Goal: Information Seeking & Learning: Find specific fact

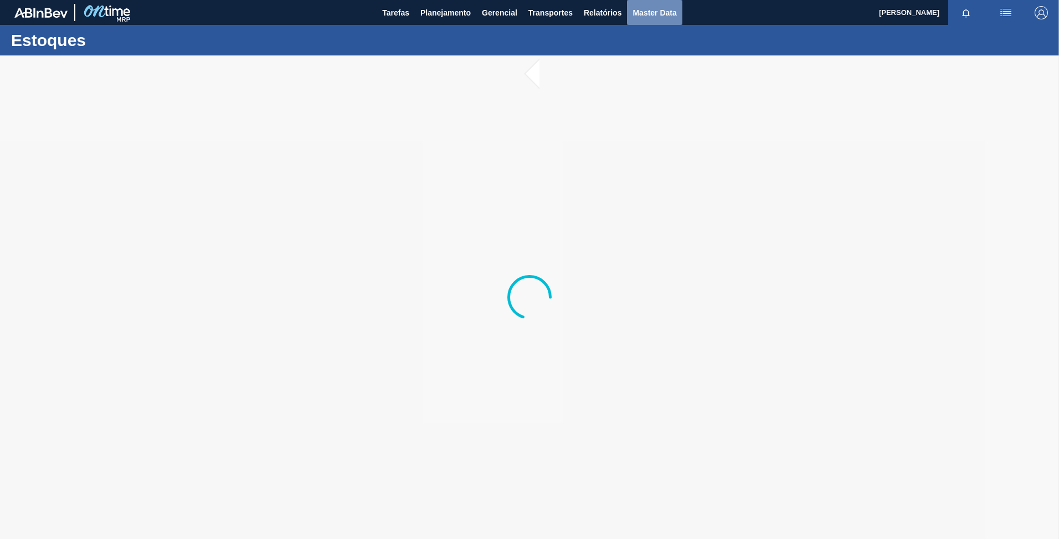
click at [649, 13] on span "Master Data" at bounding box center [655, 12] width 44 height 13
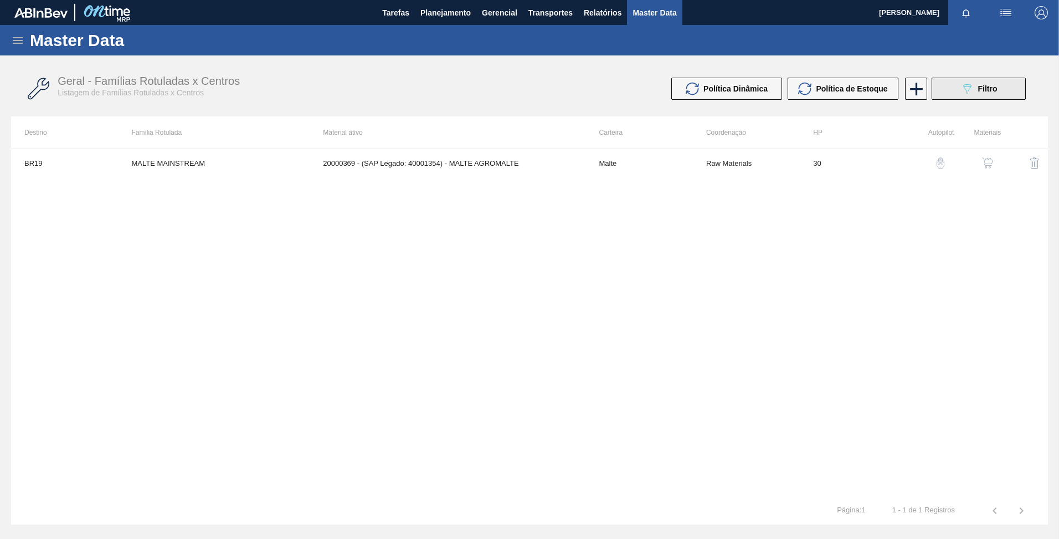
click at [957, 93] on button "089F7B8B-B2A5-4AFE-B5C0-19BA573D28AC Filtro" at bounding box center [979, 89] width 94 height 22
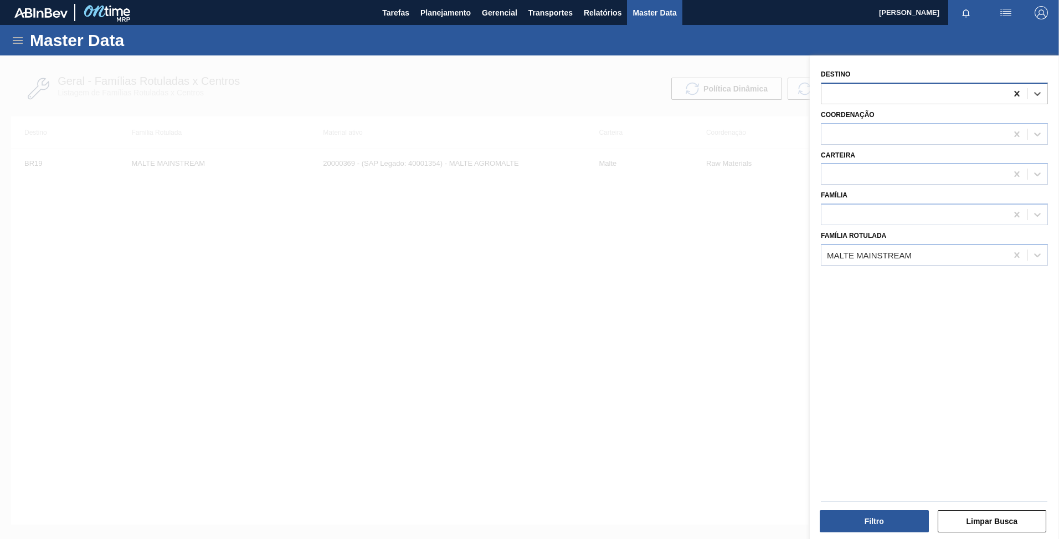
click at [1015, 95] on icon at bounding box center [1017, 94] width 5 height 6
click at [1012, 258] on icon at bounding box center [1017, 254] width 11 height 11
type Rotulada "aroma de sen"
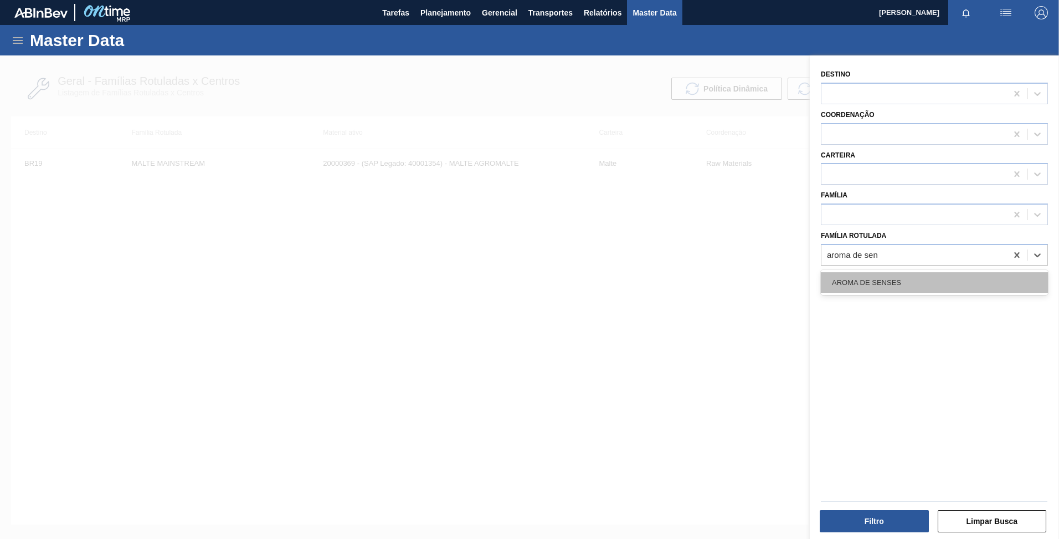
click at [923, 288] on div "AROMA DE SENSES" at bounding box center [934, 282] width 227 height 21
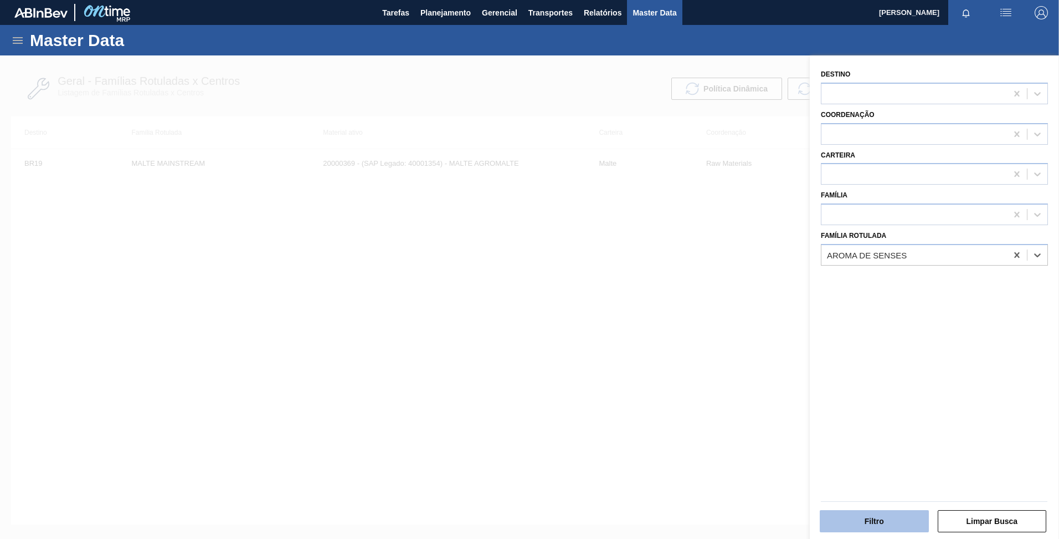
click at [872, 528] on button "Filtro" at bounding box center [874, 521] width 109 height 22
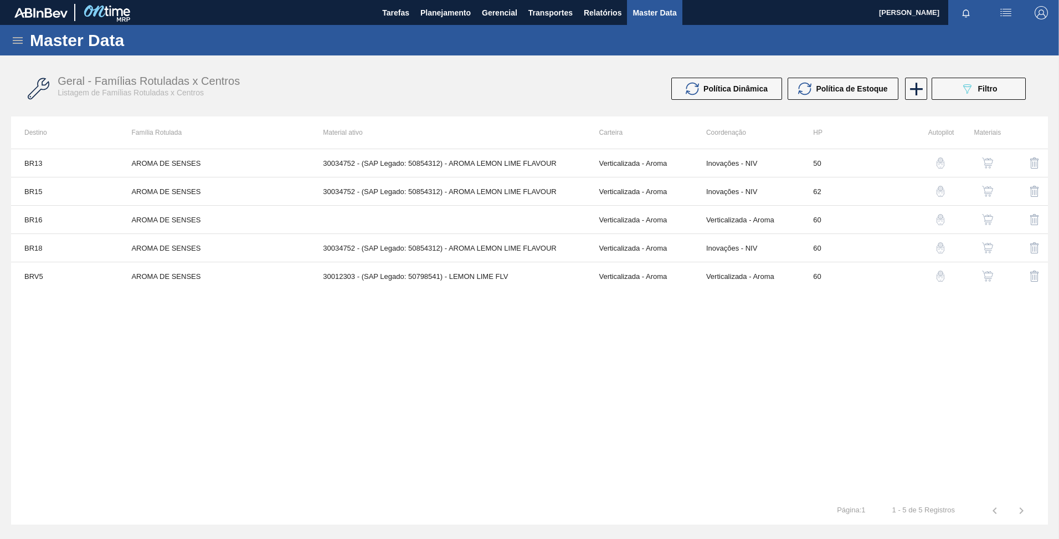
click at [985, 163] on img "button" at bounding box center [987, 162] width 11 height 11
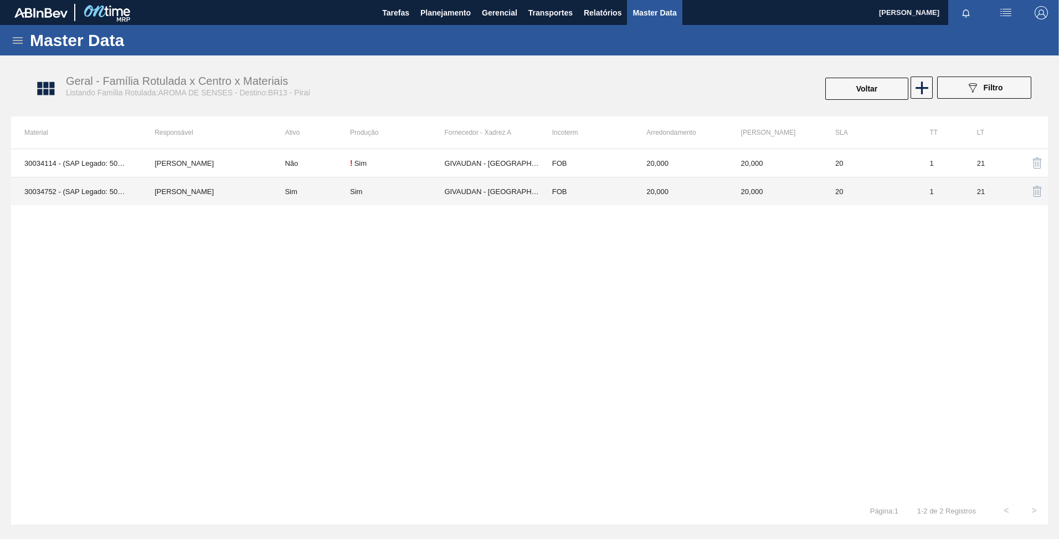
click at [440, 196] on td "Sim" at bounding box center [397, 191] width 94 height 28
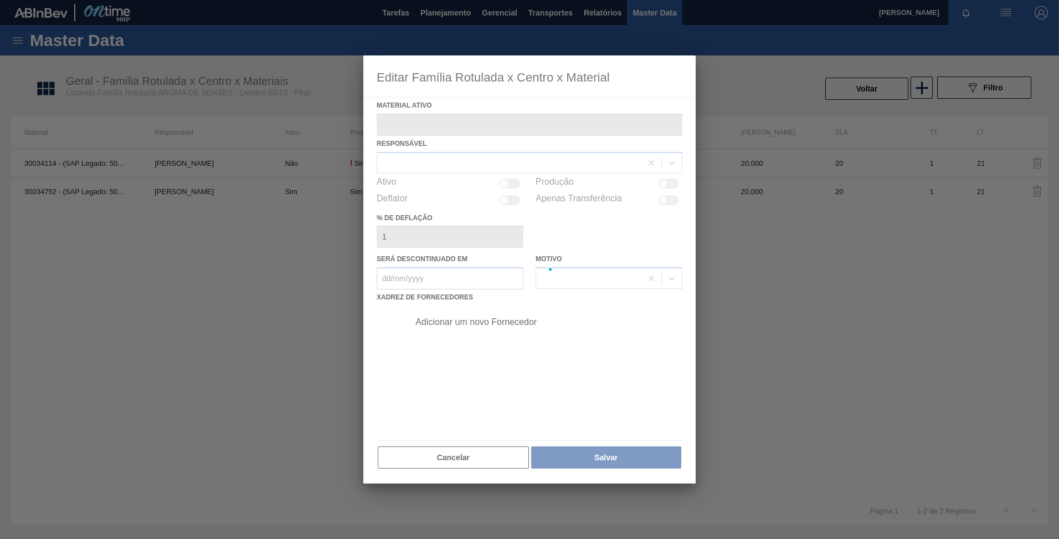
type ativo "30034752 - (SAP Legado: 50854312) - AROMA LEMON LIME FLAVOUR"
checkbox input "true"
